Goal: Check status: Check status

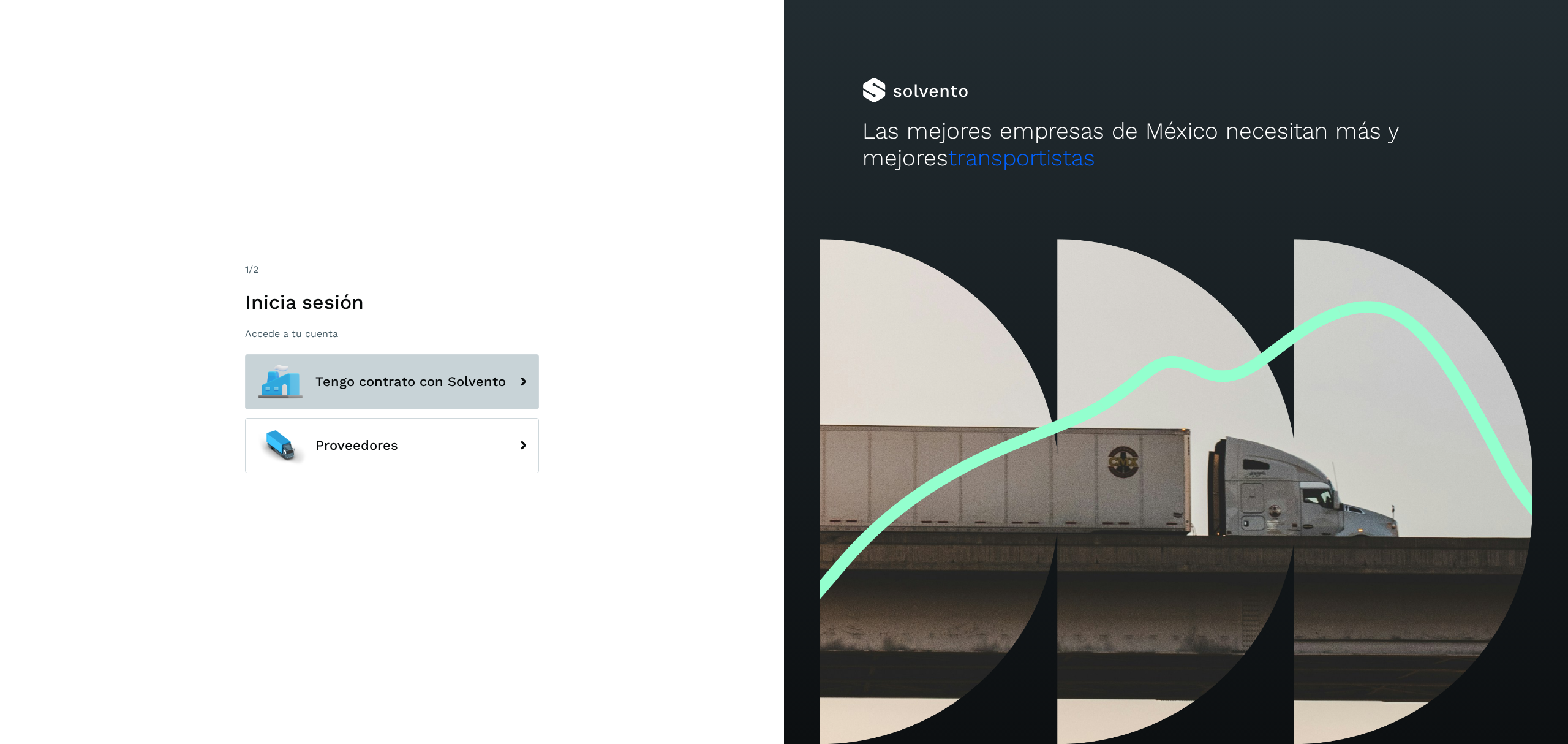
click at [461, 381] on span "Tengo contrato con Solvento" at bounding box center [411, 381] width 190 height 14
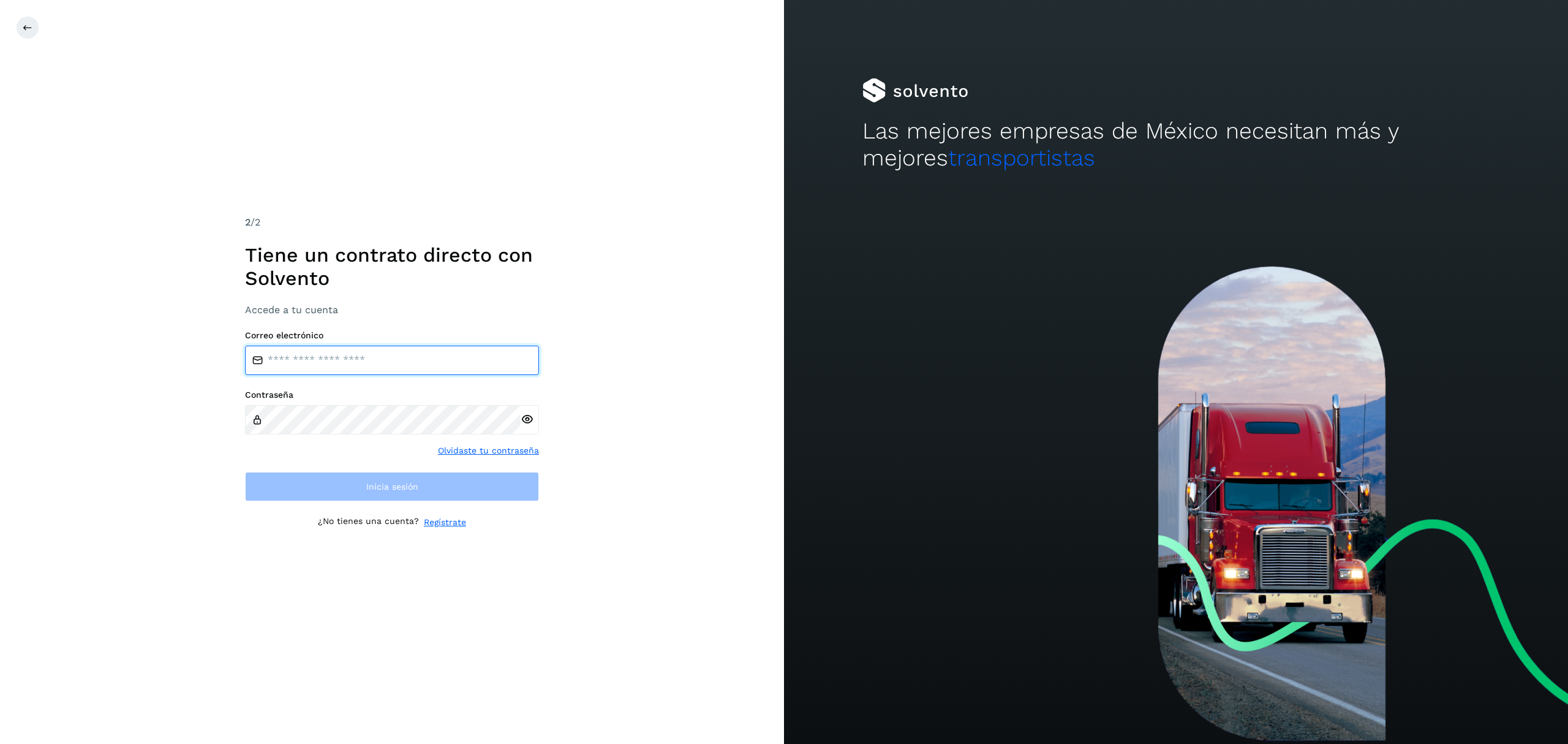
click at [386, 359] on input "email" at bounding box center [392, 360] width 294 height 30
type input "**********"
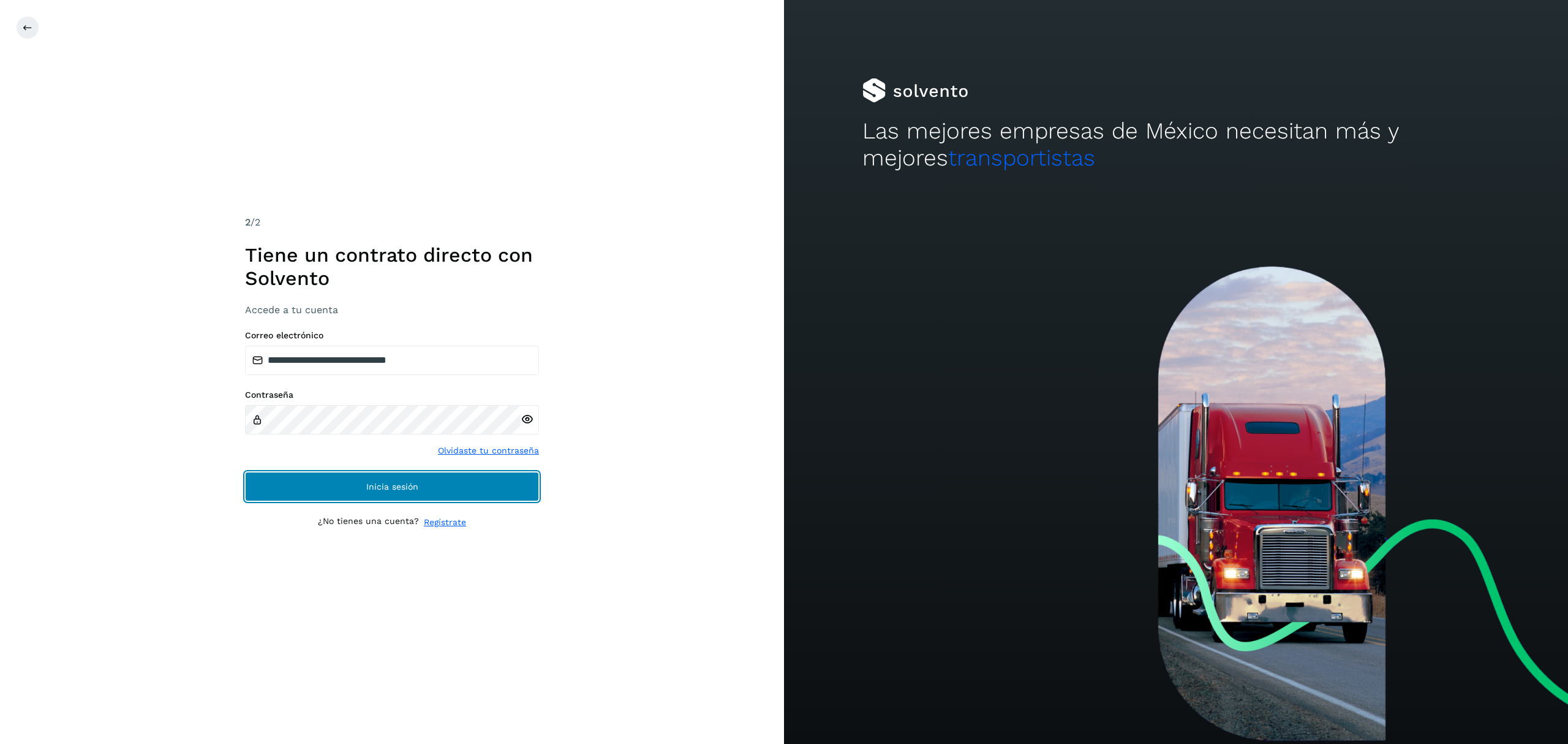
click at [401, 487] on span "Inicia sesión" at bounding box center [392, 487] width 52 height 9
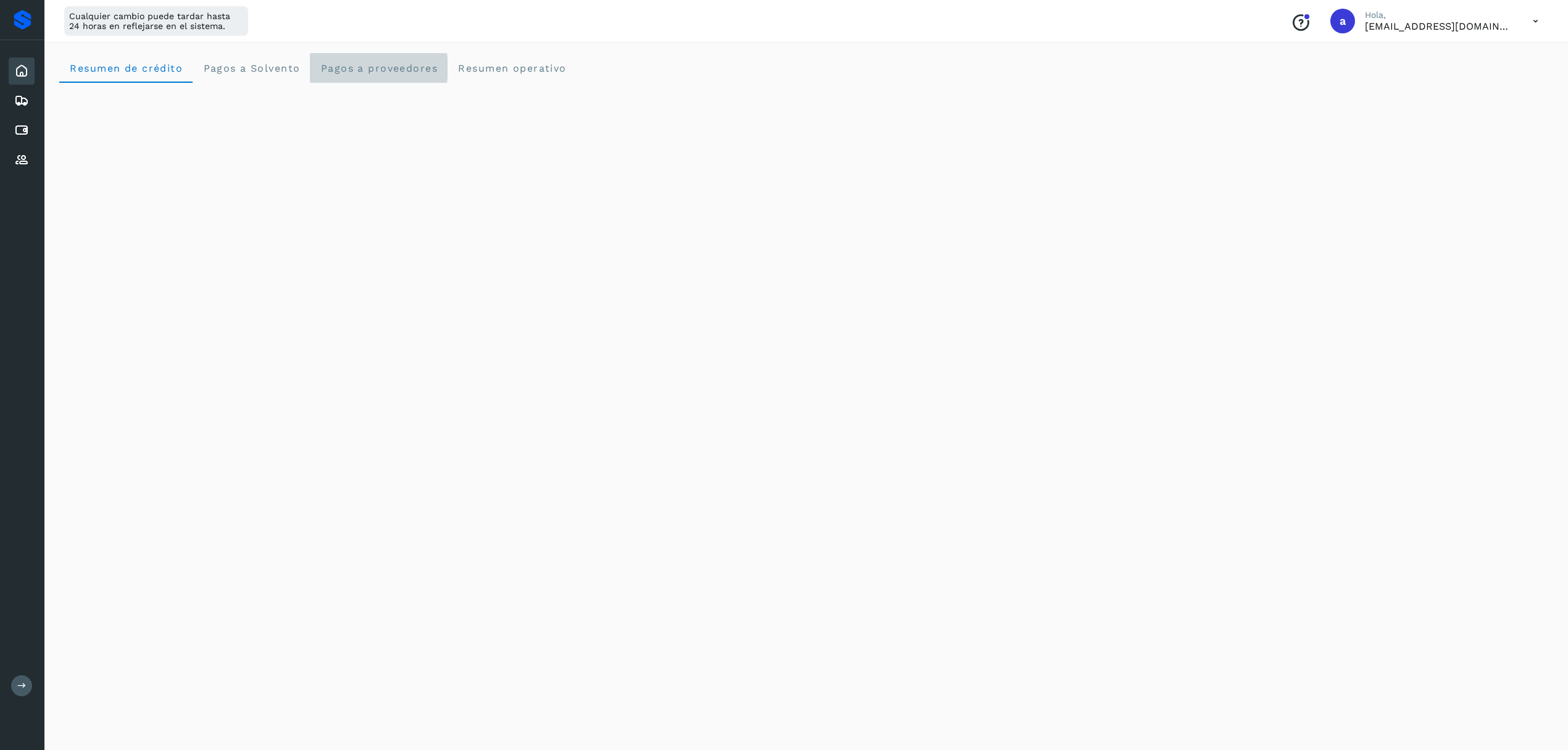
click at [352, 64] on span "Pagos a proveedores" at bounding box center [379, 68] width 118 height 12
click at [21, 136] on div "Cuentas por pagar" at bounding box center [22, 130] width 26 height 27
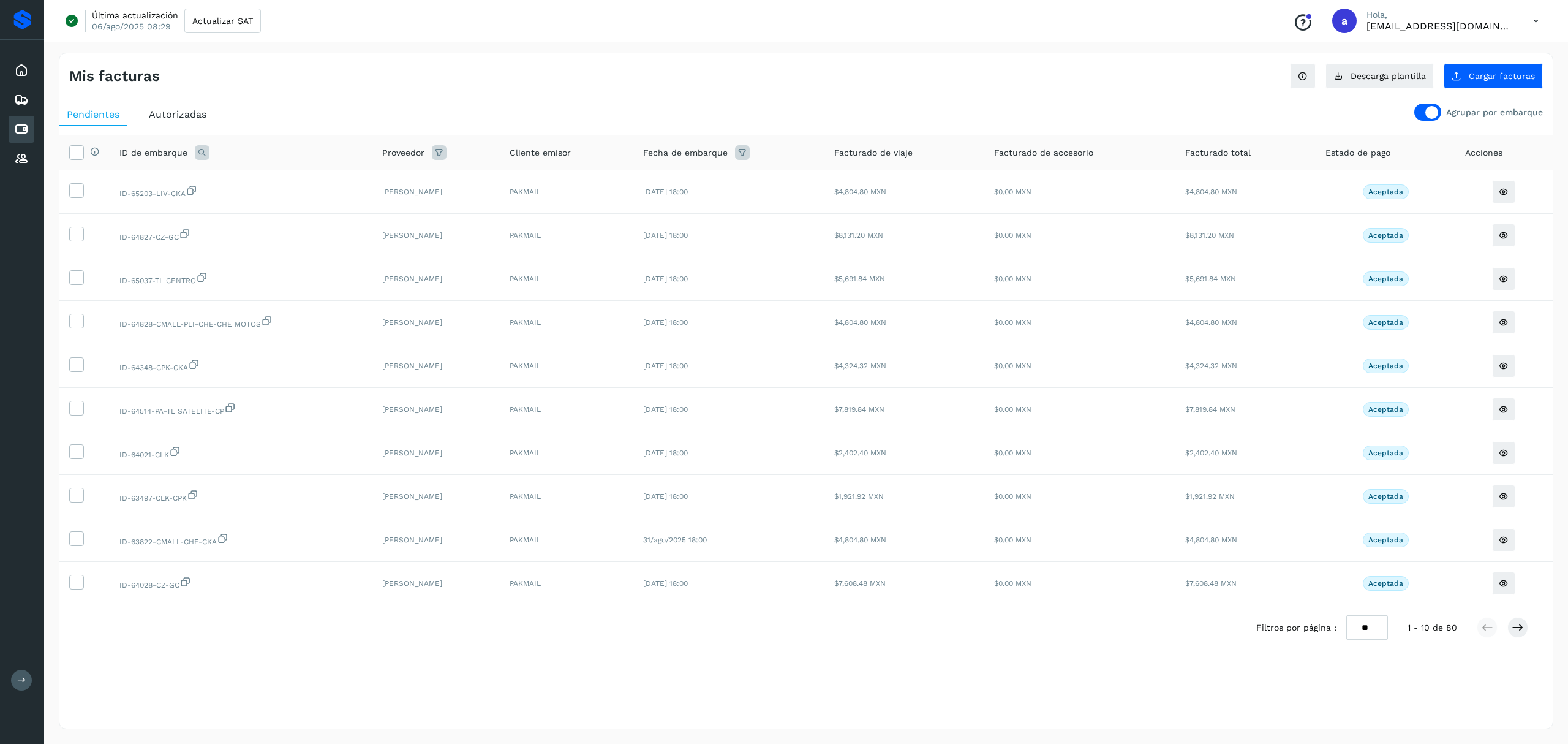
click at [184, 111] on span "Autorizadas" at bounding box center [178, 114] width 58 height 12
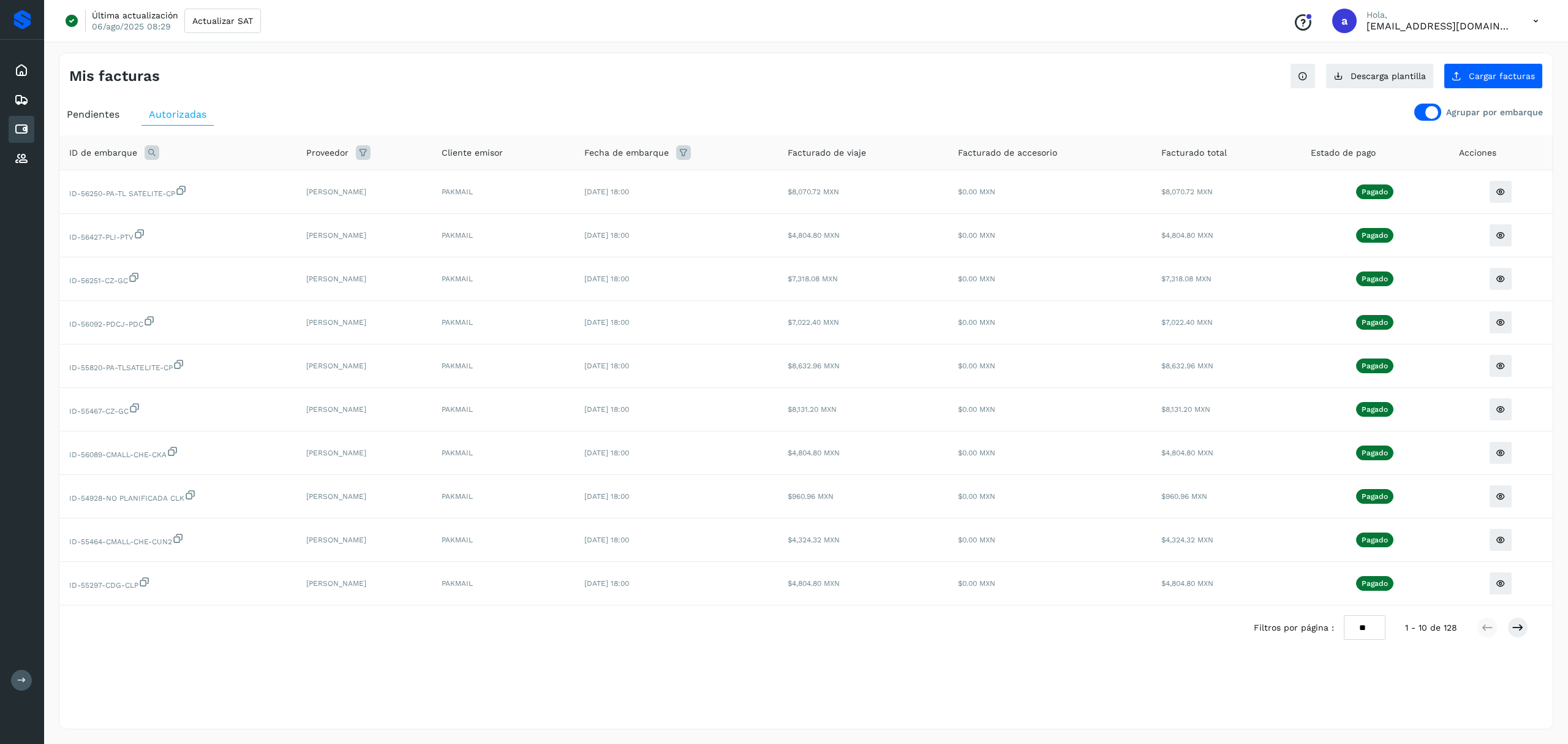
click at [1422, 112] on div at bounding box center [1427, 112] width 27 height 17
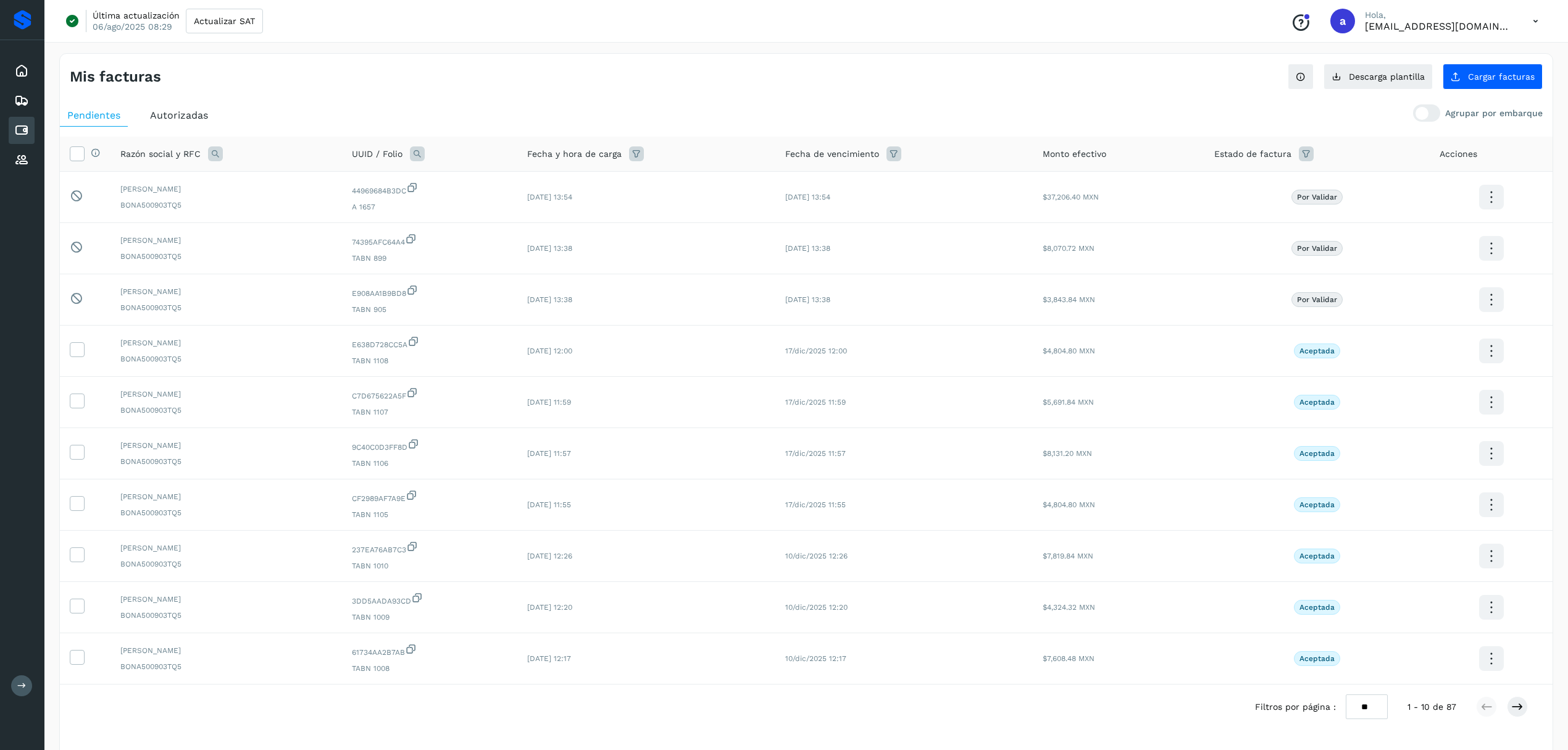
click at [1303, 152] on icon at bounding box center [1306, 153] width 15 height 15
click at [1453, 185] on icon at bounding box center [1450, 185] width 13 height 13
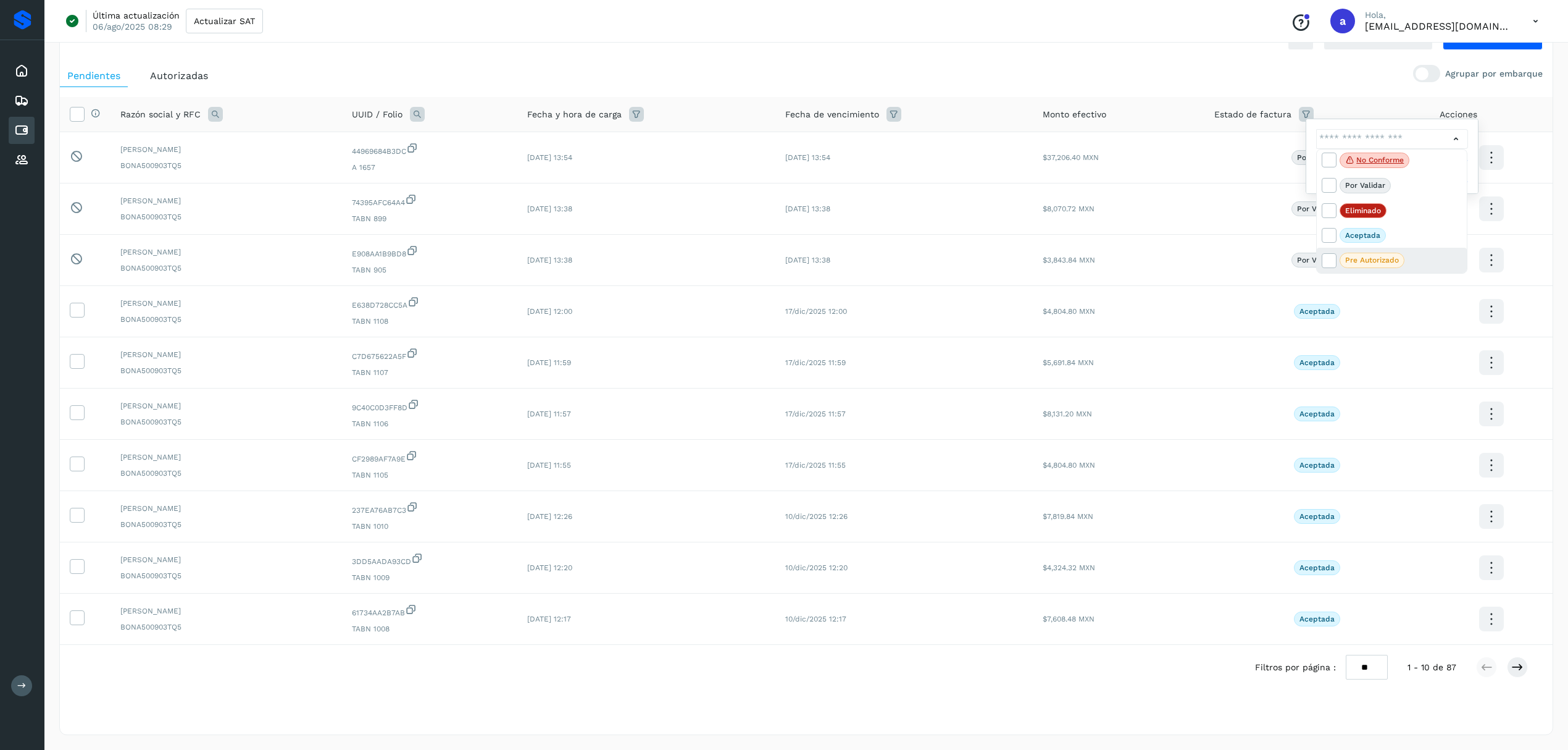
click at [1370, 257] on p "Pre Autorizado" at bounding box center [1373, 260] width 54 height 9
click at [1327, 258] on icon at bounding box center [1328, 259] width 12 height 12
type input "**********"
click at [1334, 68] on div at bounding box center [784, 375] width 1568 height 750
click at [1430, 166] on span "Filtrar" at bounding box center [1423, 171] width 23 height 11
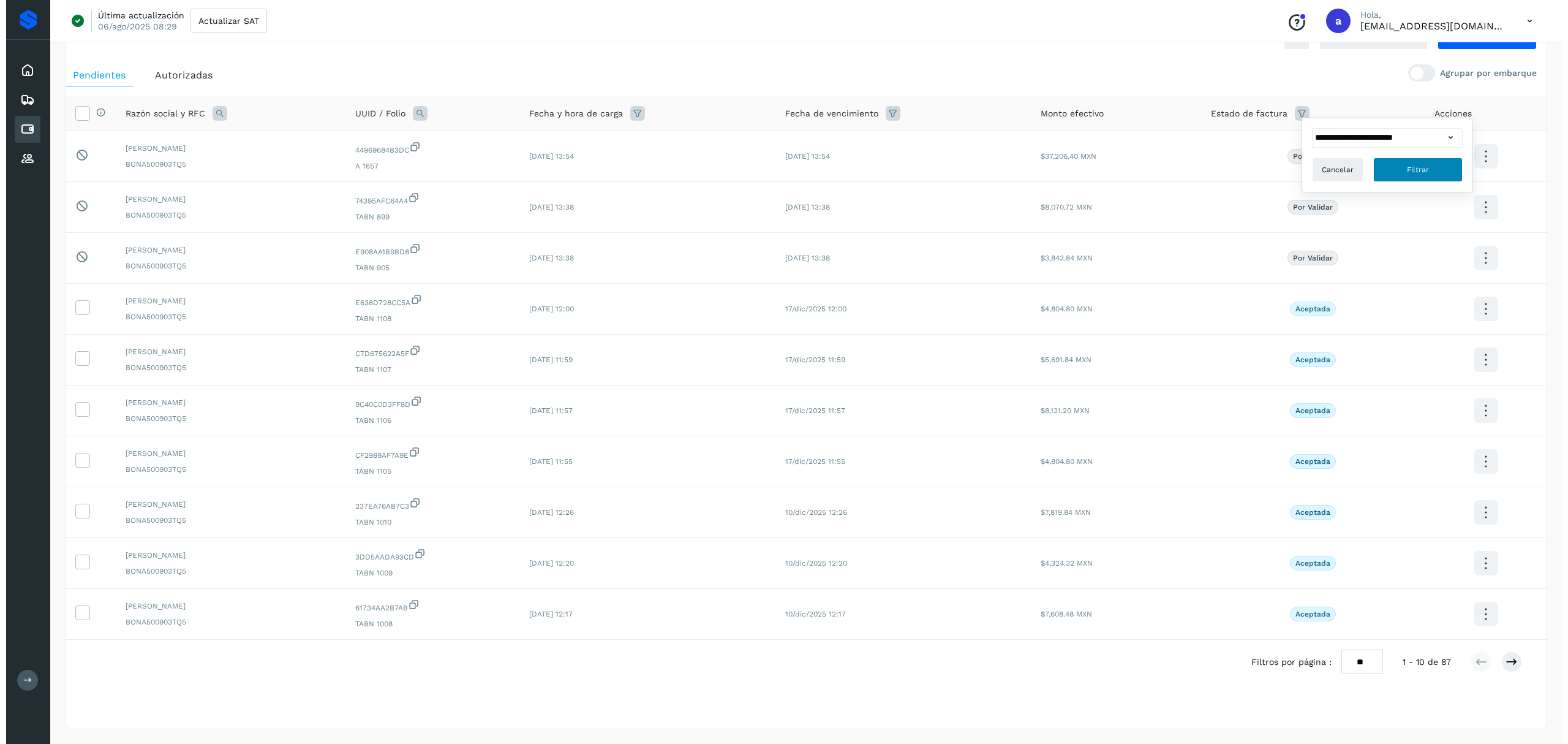
scroll to position [0, 0]
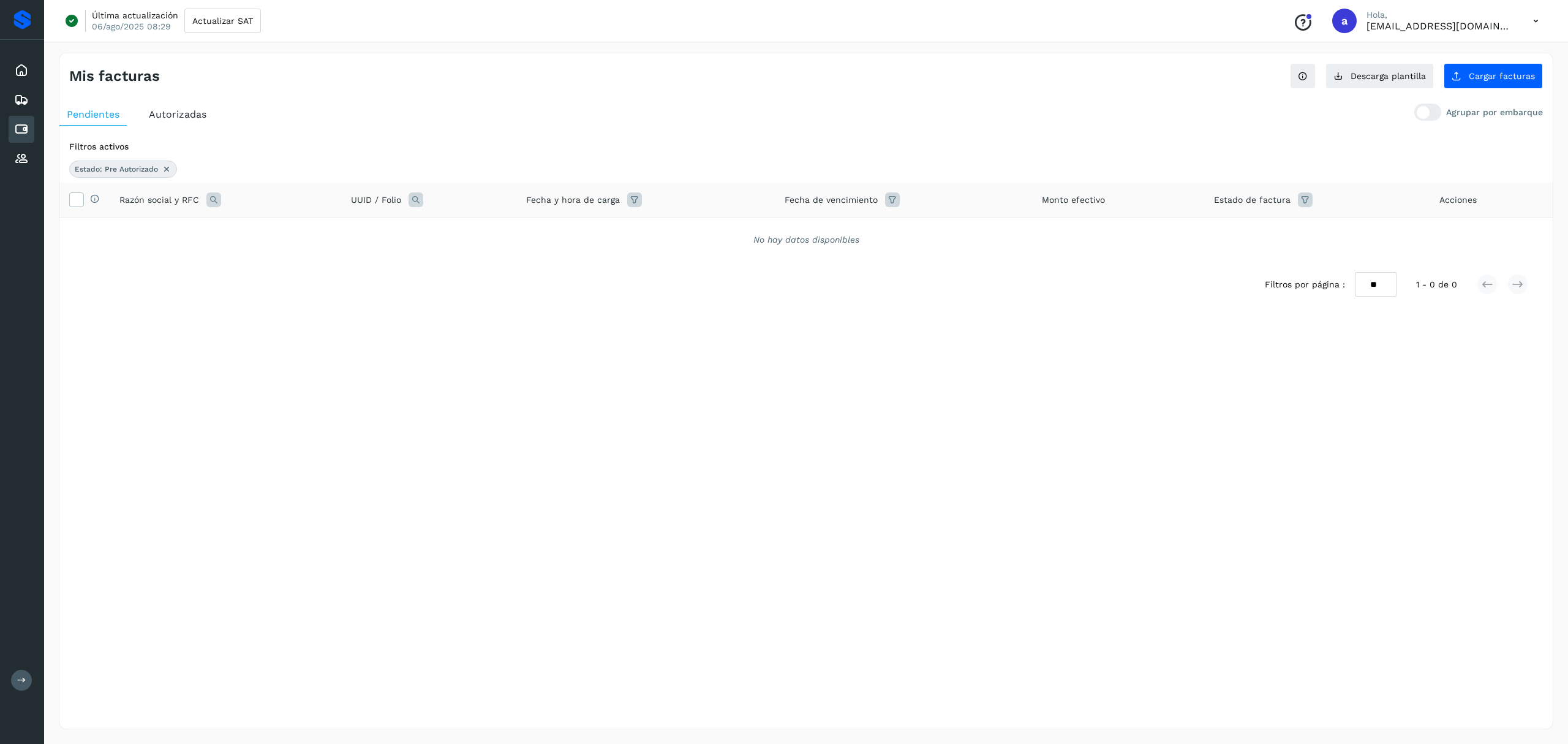
click at [1300, 205] on icon at bounding box center [1306, 200] width 14 height 14
click at [1438, 257] on button "Filtrar" at bounding box center [1415, 263] width 89 height 25
click at [1299, 199] on icon at bounding box center [1306, 200] width 14 height 14
click at [1456, 231] on div at bounding box center [1450, 231] width 18 height 19
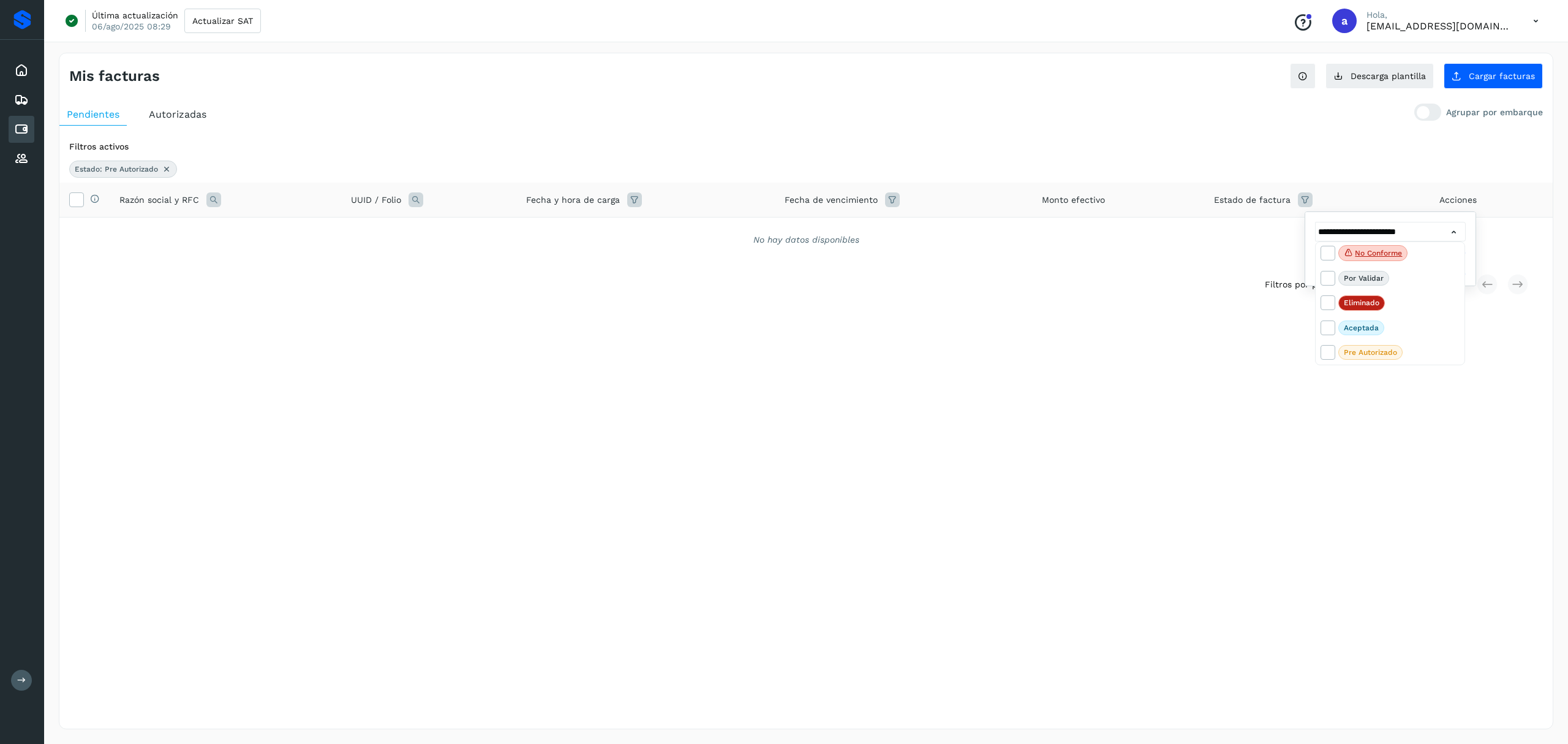
click at [1242, 345] on div at bounding box center [784, 372] width 1568 height 744
